Goal: Task Accomplishment & Management: Manage account settings

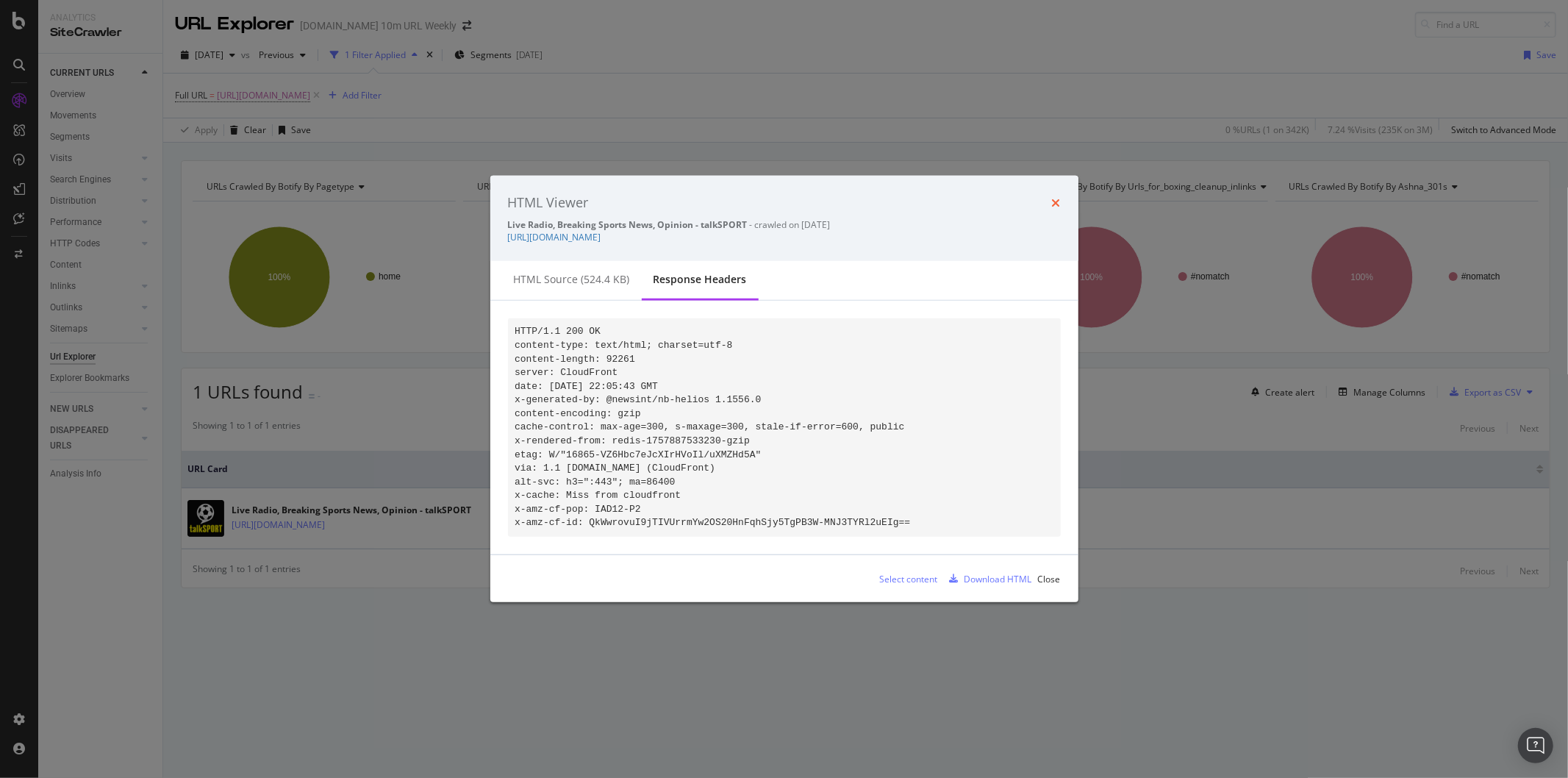
click at [1056, 197] on icon "times" at bounding box center [1055, 203] width 9 height 12
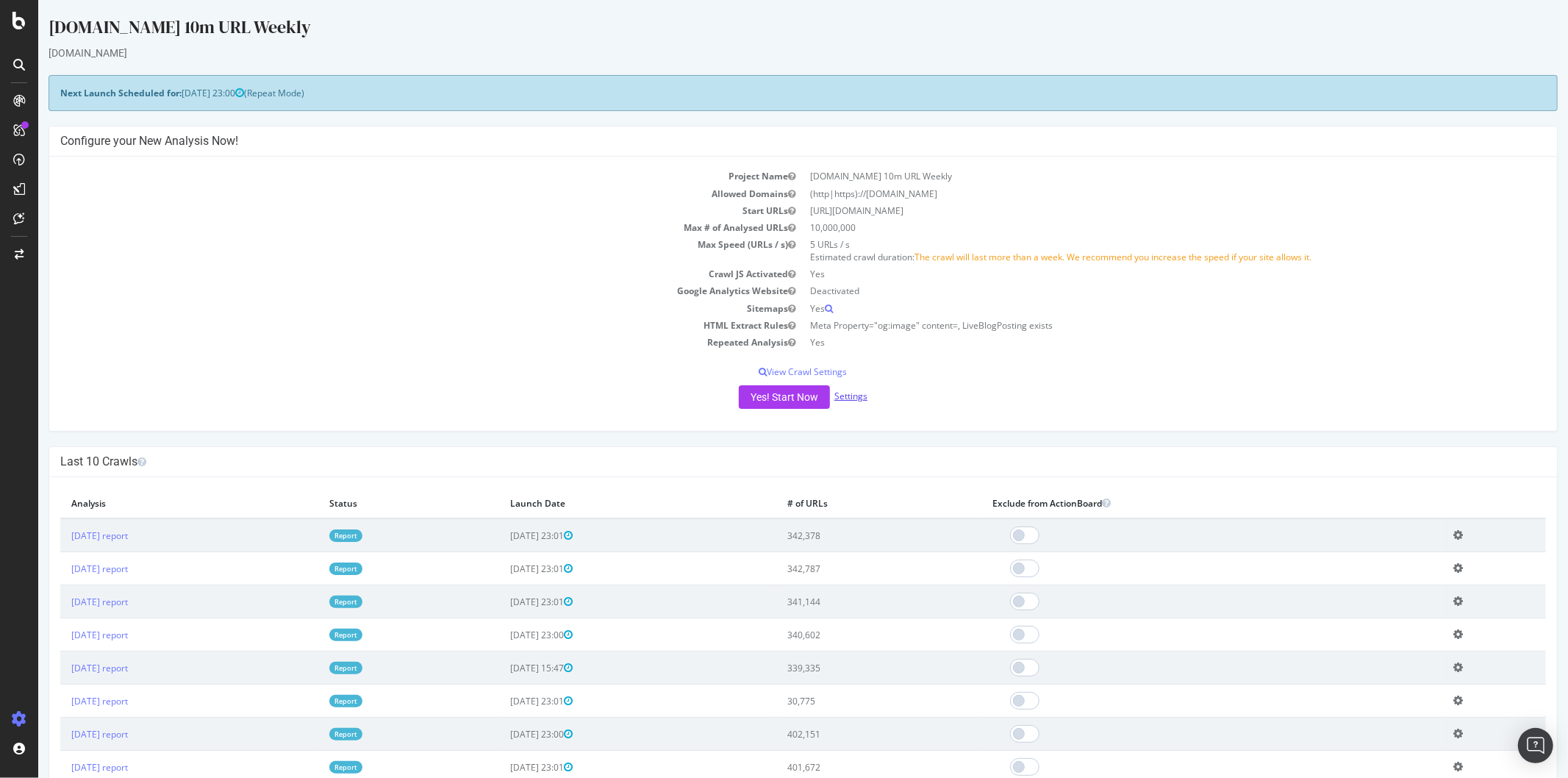
click at [833, 401] on link "Settings" at bounding box center [850, 395] width 33 height 13
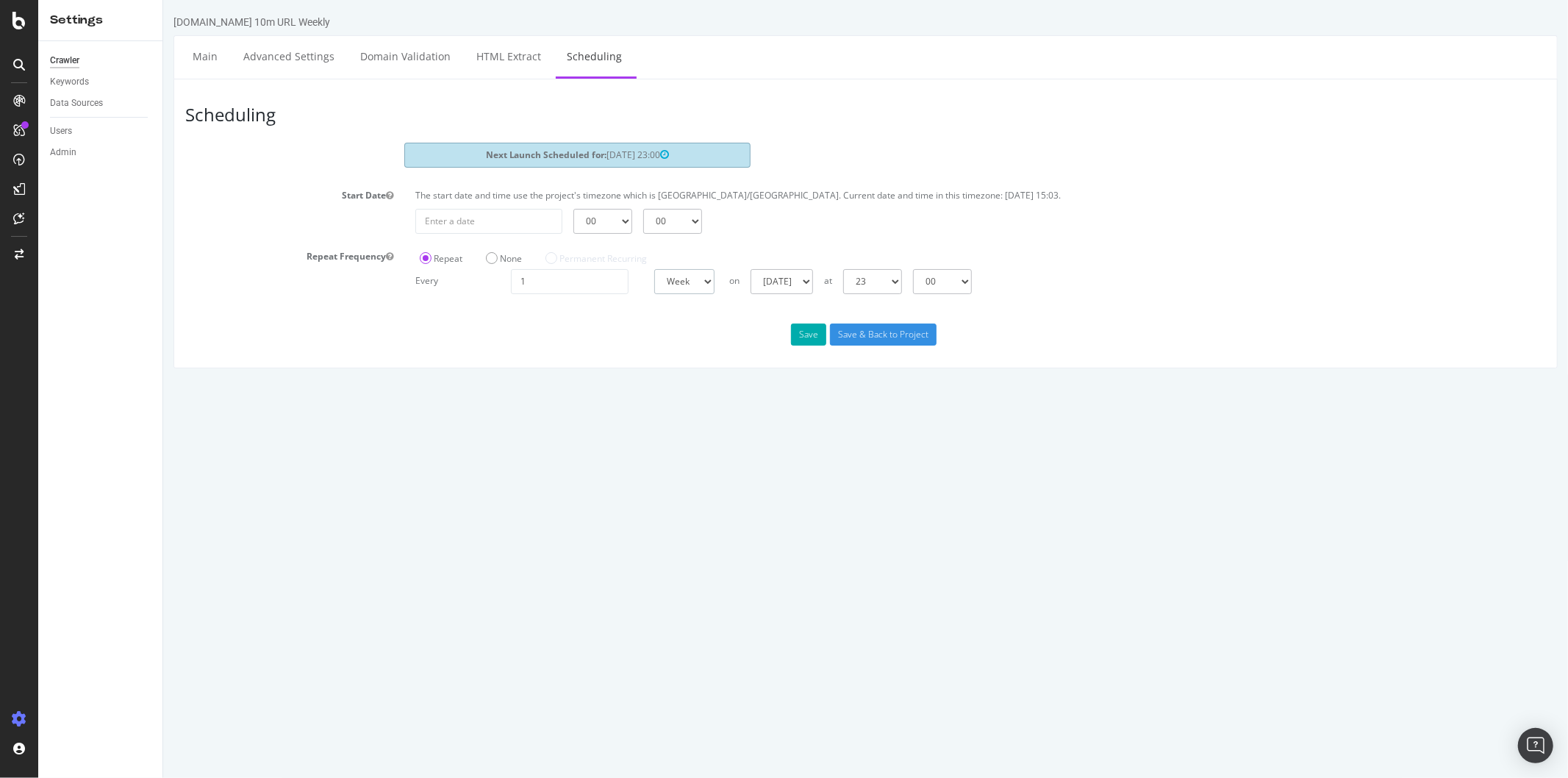
click at [703, 287] on select "Day Week Month" at bounding box center [684, 282] width 60 height 25
click at [752, 309] on div "Scheduling Next Launch Scheduled for: [DATE] 23:00 Start Date The start date an…" at bounding box center [864, 223] width 1384 height 289
click at [698, 276] on select "Day Week Month" at bounding box center [684, 282] width 60 height 25
click at [754, 313] on div "Scheduling Next Launch Scheduled for: [DATE] 23:00 Start Date The start date an…" at bounding box center [864, 223] width 1384 height 289
